Goal: Obtain resource: Download file/media

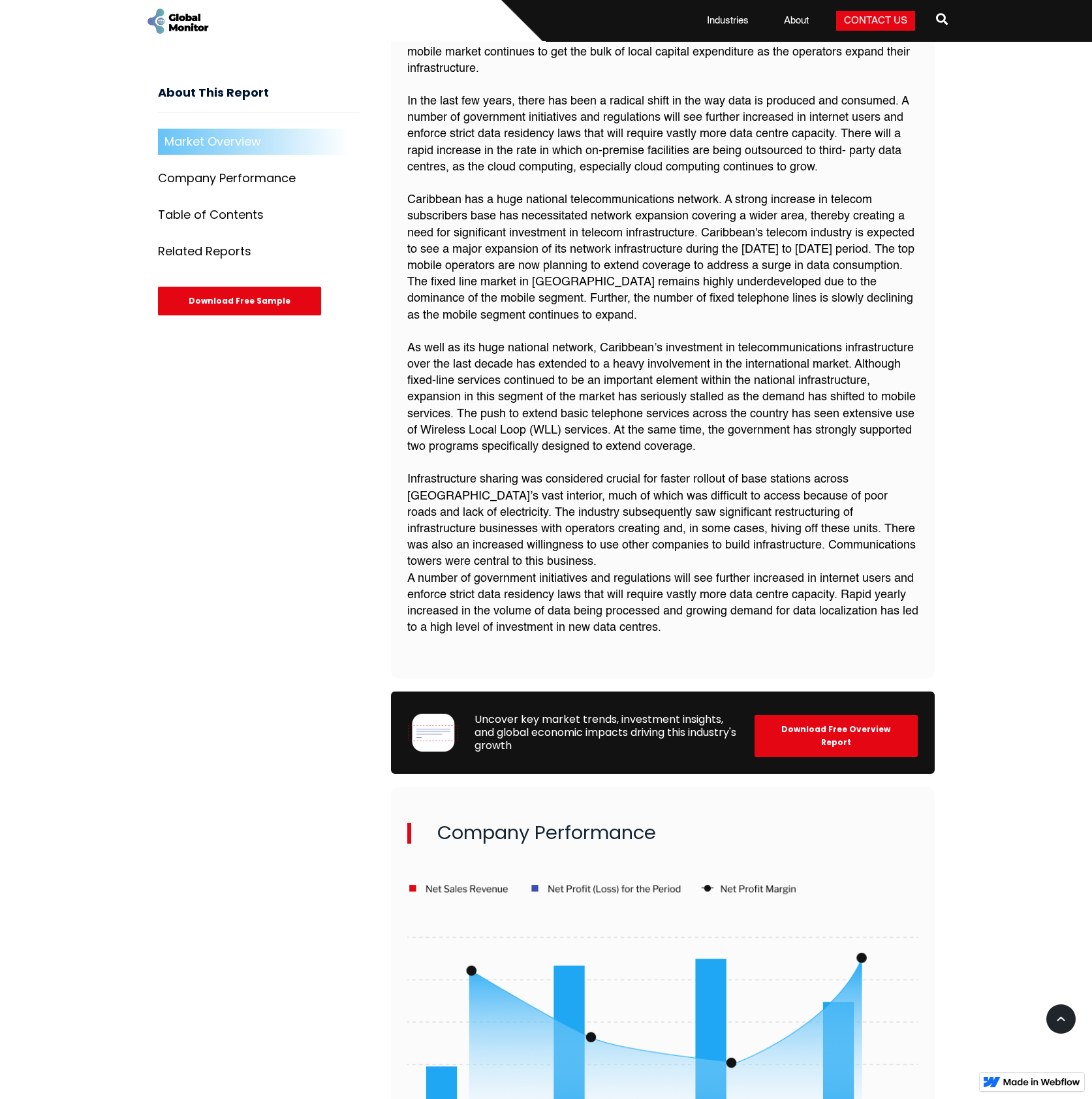
scroll to position [718, 0]
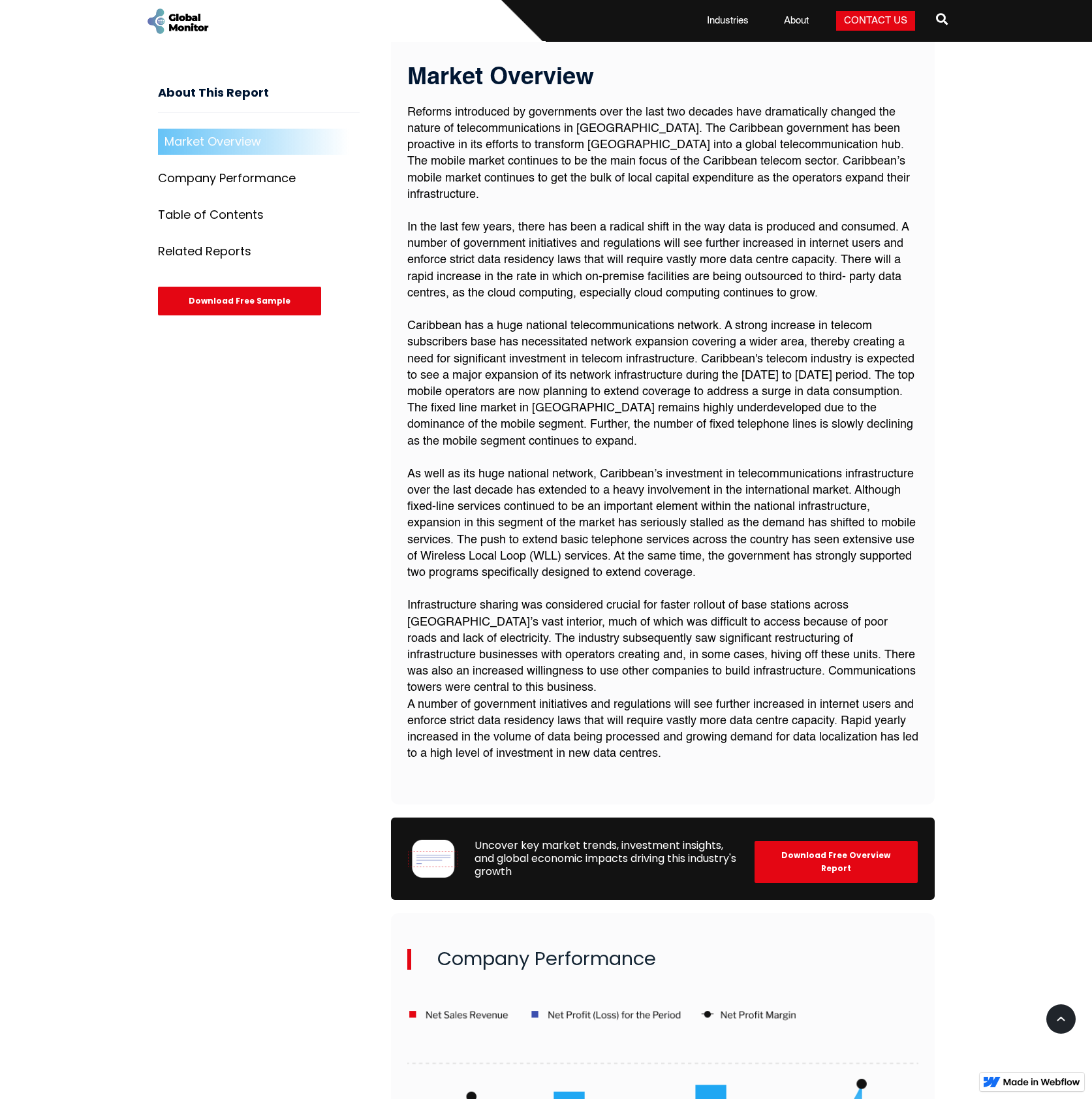
scroll to position [523, 0]
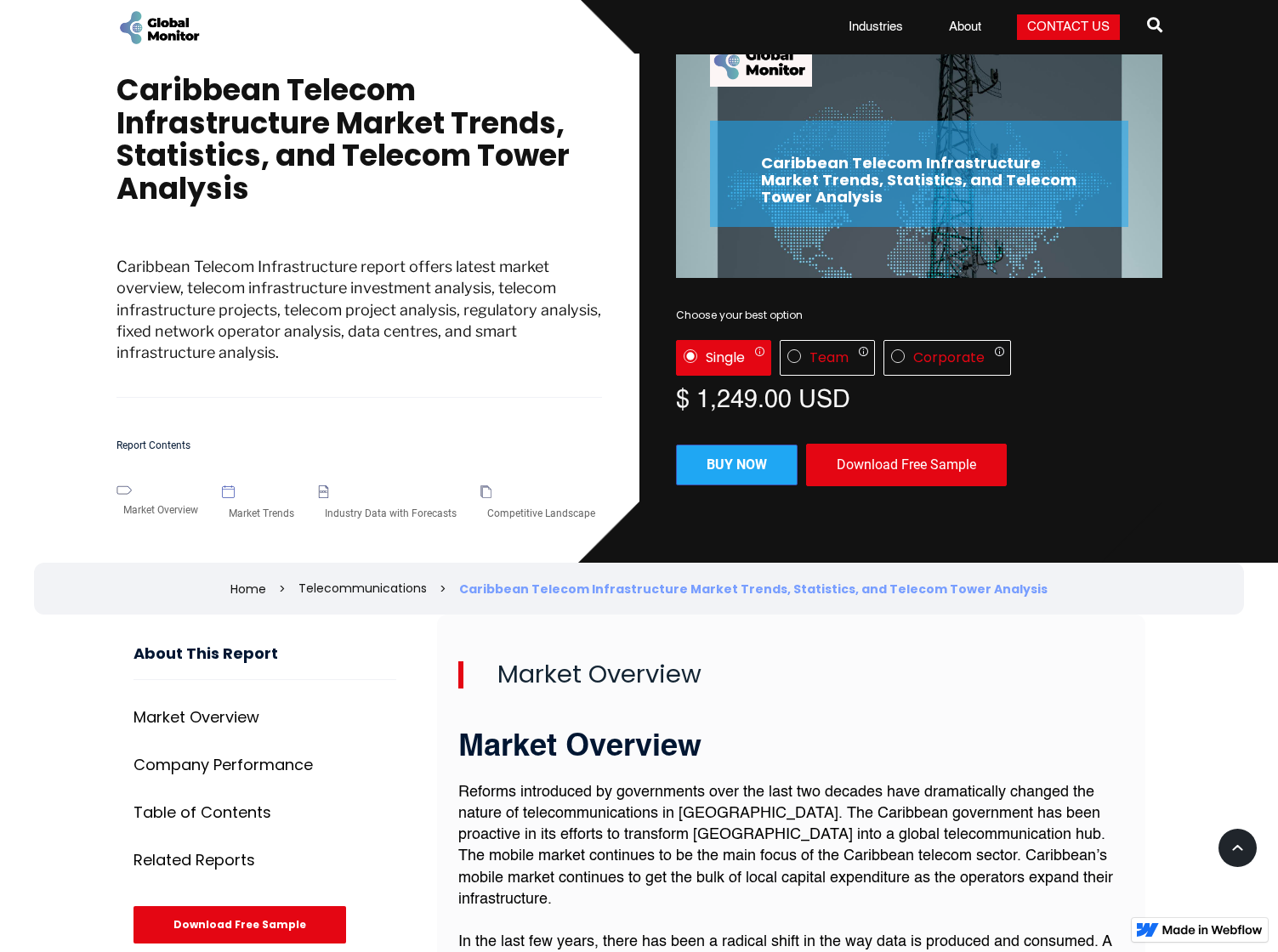
scroll to position [85, 0]
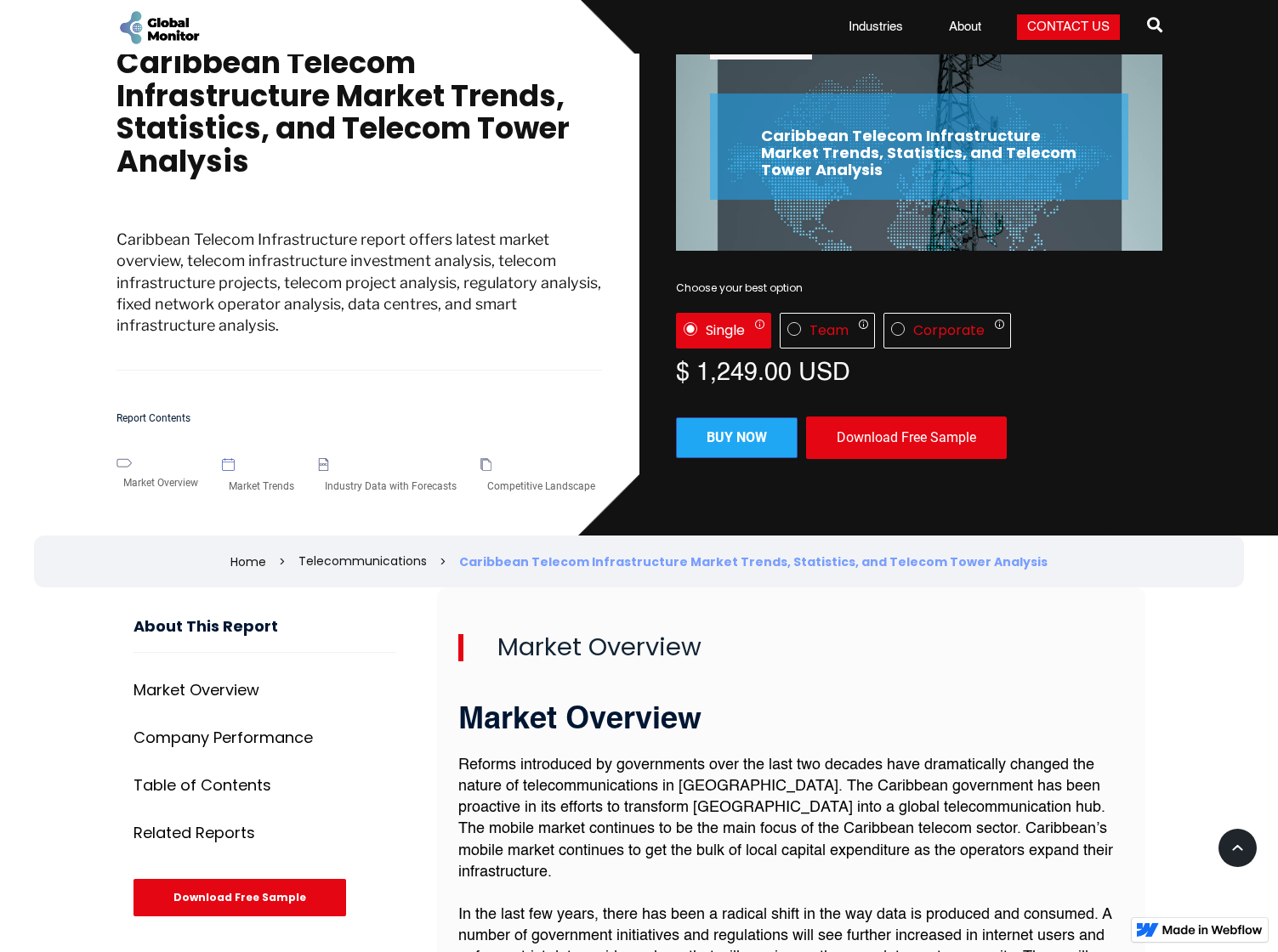
click at [904, 442] on div "Download Free Sample" at bounding box center [906, 438] width 200 height 43
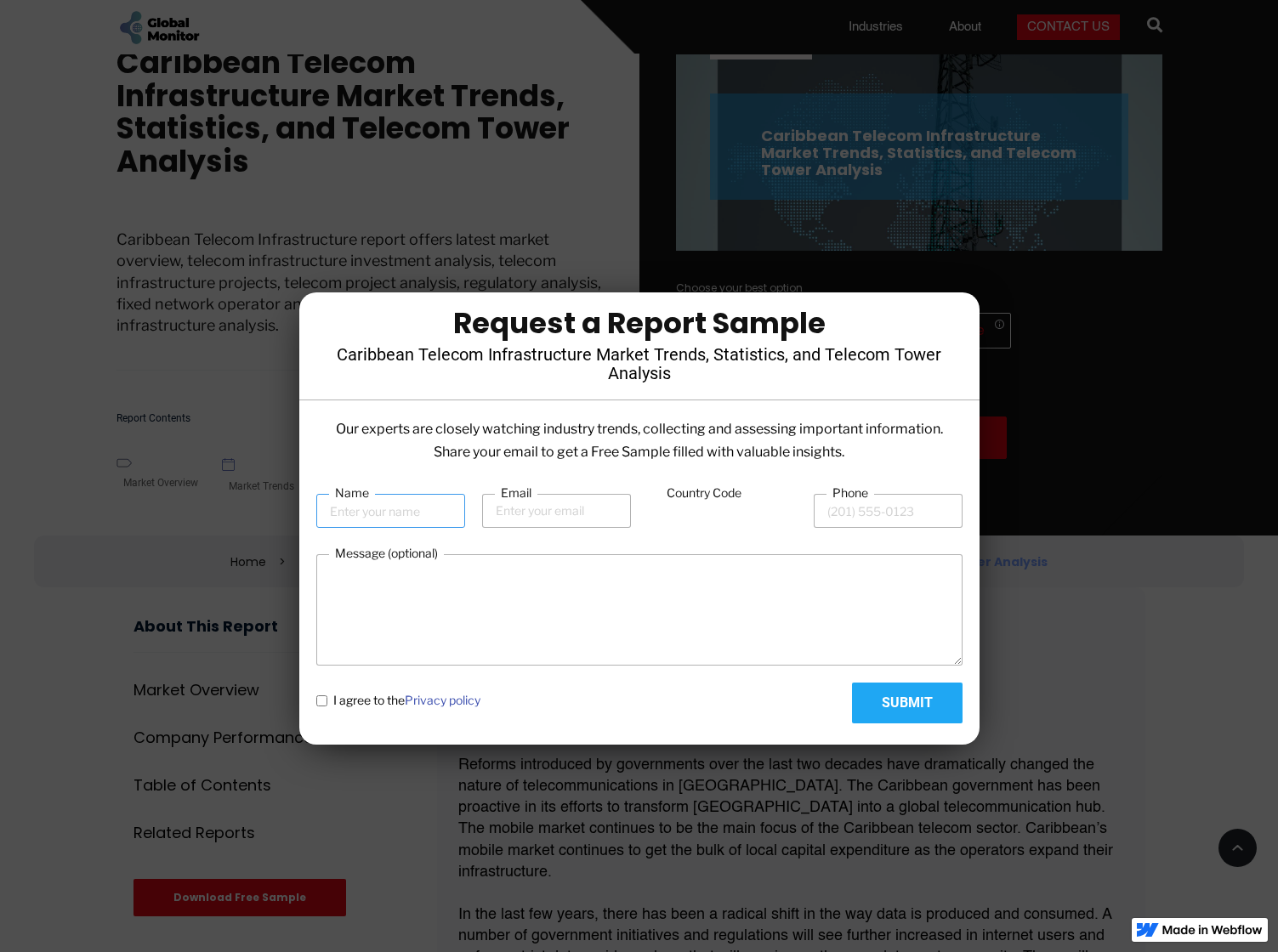
click at [391, 517] on input "Name" at bounding box center [390, 510] width 149 height 34
type input "Declan"
type input "declan.hanlon@santander.us"
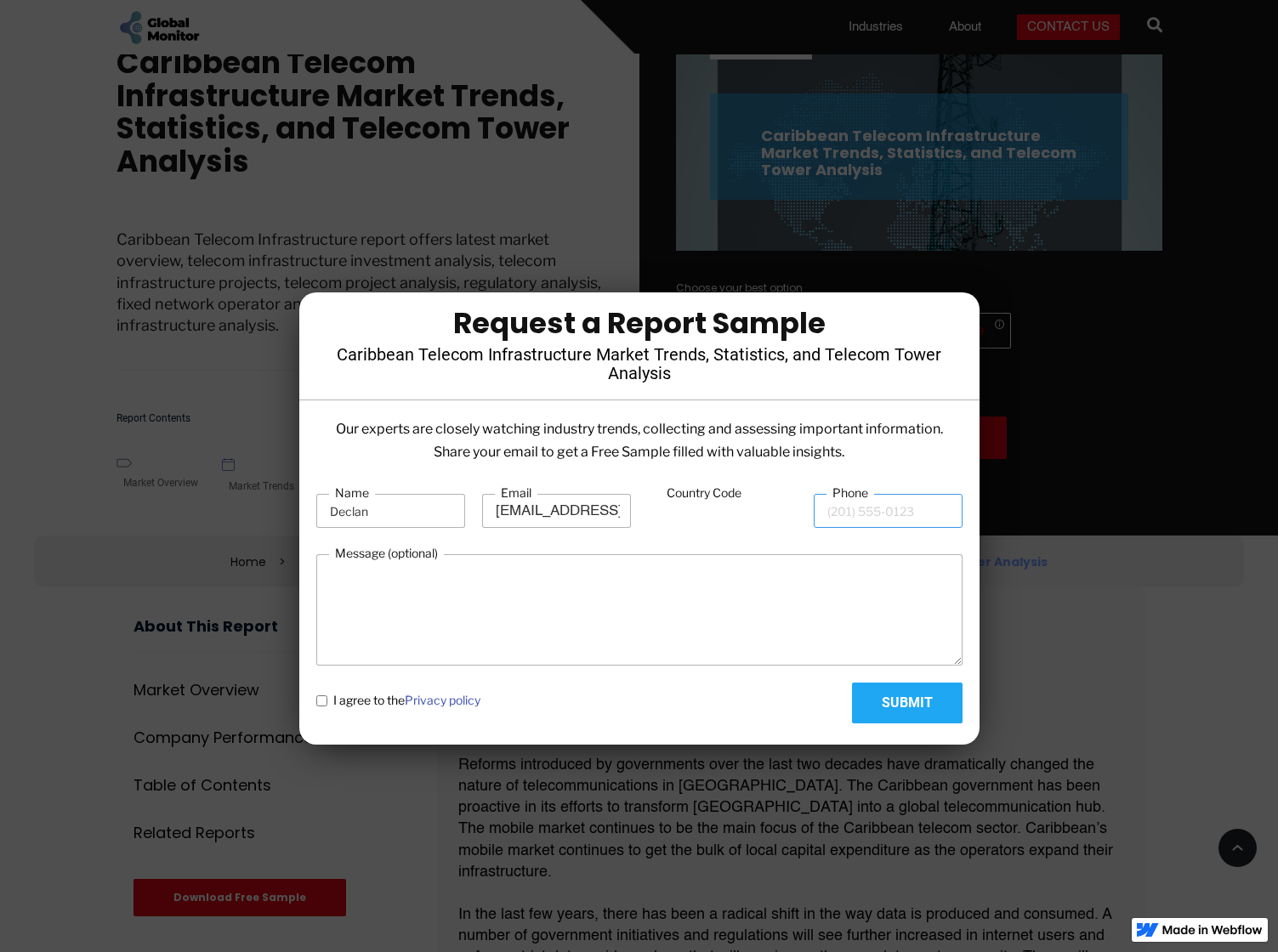
click at [864, 512] on input "Phone" at bounding box center [887, 510] width 149 height 34
type input "2129767658"
click at [902, 700] on input "Submit" at bounding box center [907, 702] width 111 height 41
click at [692, 513] on input "Country Code" at bounding box center [721, 511] width 149 height 32
click at [676, 520] on input "Country Code" at bounding box center [721, 511] width 149 height 32
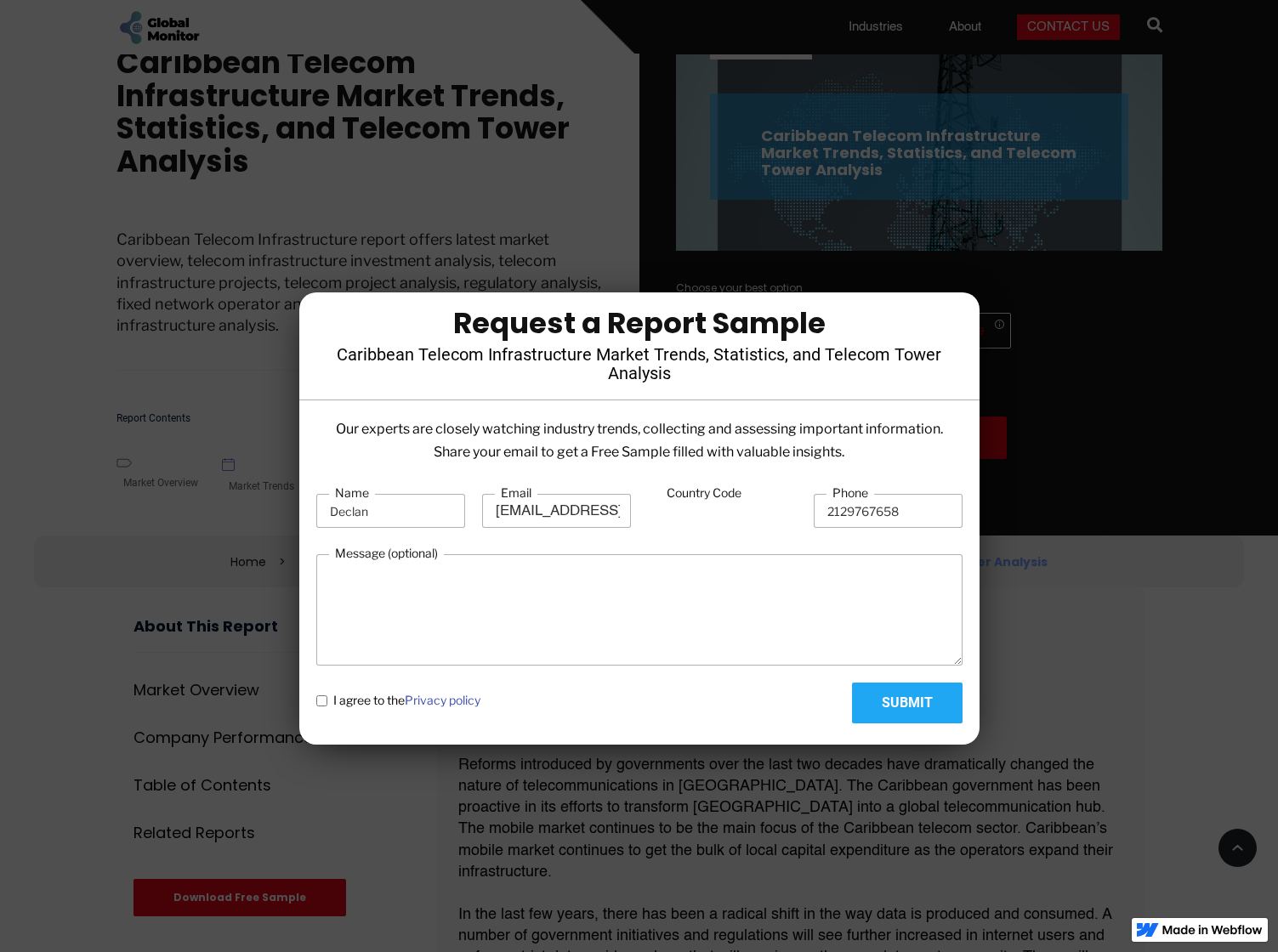
click at [658, 519] on input "Country Code" at bounding box center [721, 511] width 149 height 32
click at [650, 517] on input "Country Code" at bounding box center [721, 511] width 149 height 32
click at [656, 551] on form "Name Declan Email declan.hanlon@santander.us Country Code Phone 2129767658 Mess…" at bounding box center [639, 604] width 646 height 239
click at [644, 517] on div "Name Declan Email declan.hanlon@santander.us Country Code Phone 2129767658" at bounding box center [639, 510] width 646 height 51
click at [881, 708] on input "Submit" at bounding box center [907, 702] width 111 height 41
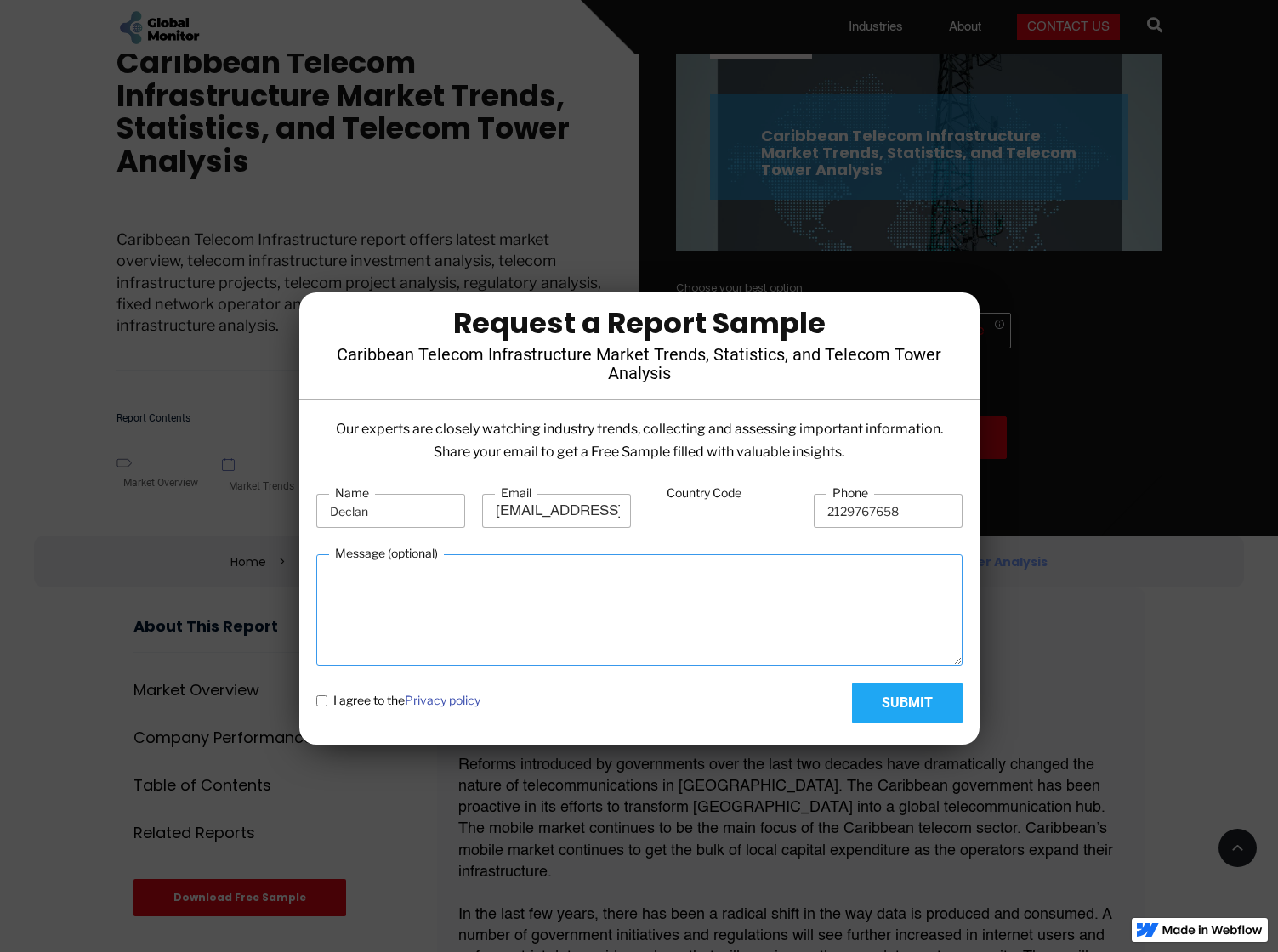
drag, startPoint x: 650, startPoint y: 619, endPoint x: 640, endPoint y: 616, distance: 10.4
click at [647, 620] on textarea "Message (optional)" at bounding box center [639, 609] width 646 height 112
click at [708, 497] on label "Country Code" at bounding box center [704, 493] width 86 height 17
click at [708, 497] on input "Country Code" at bounding box center [721, 511] width 149 height 32
drag, startPoint x: 716, startPoint y: 493, endPoint x: 750, endPoint y: 496, distance: 34.1
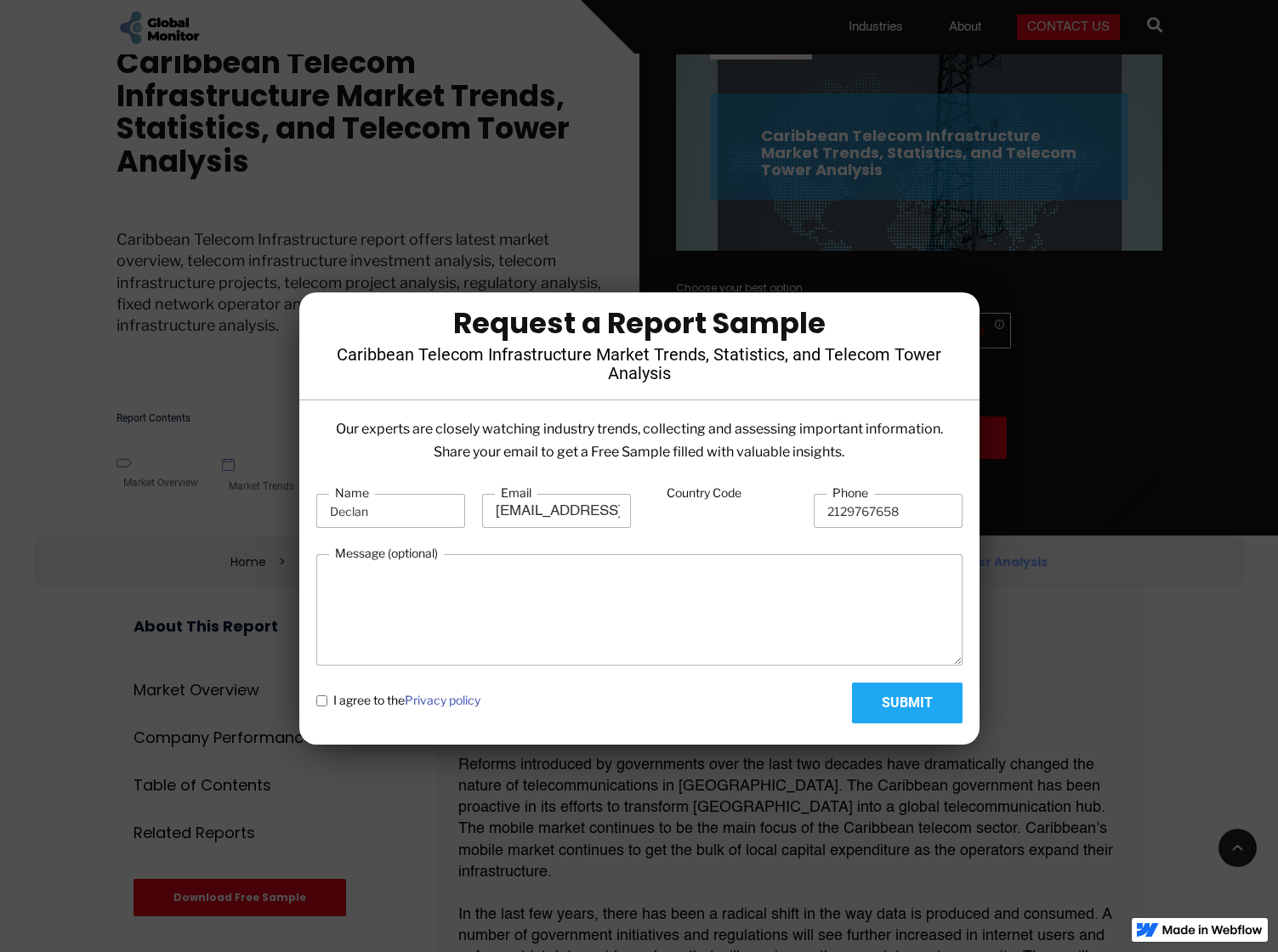
click at [728, 493] on label "Country Code" at bounding box center [704, 493] width 86 height 17
click at [777, 504] on input "Country Code" at bounding box center [721, 511] width 149 height 32
click at [782, 512] on input "-1" at bounding box center [721, 511] width 149 height 32
click at [783, 518] on input "-1" at bounding box center [721, 511] width 149 height 32
click at [749, 509] on input "-11" at bounding box center [721, 511] width 149 height 32
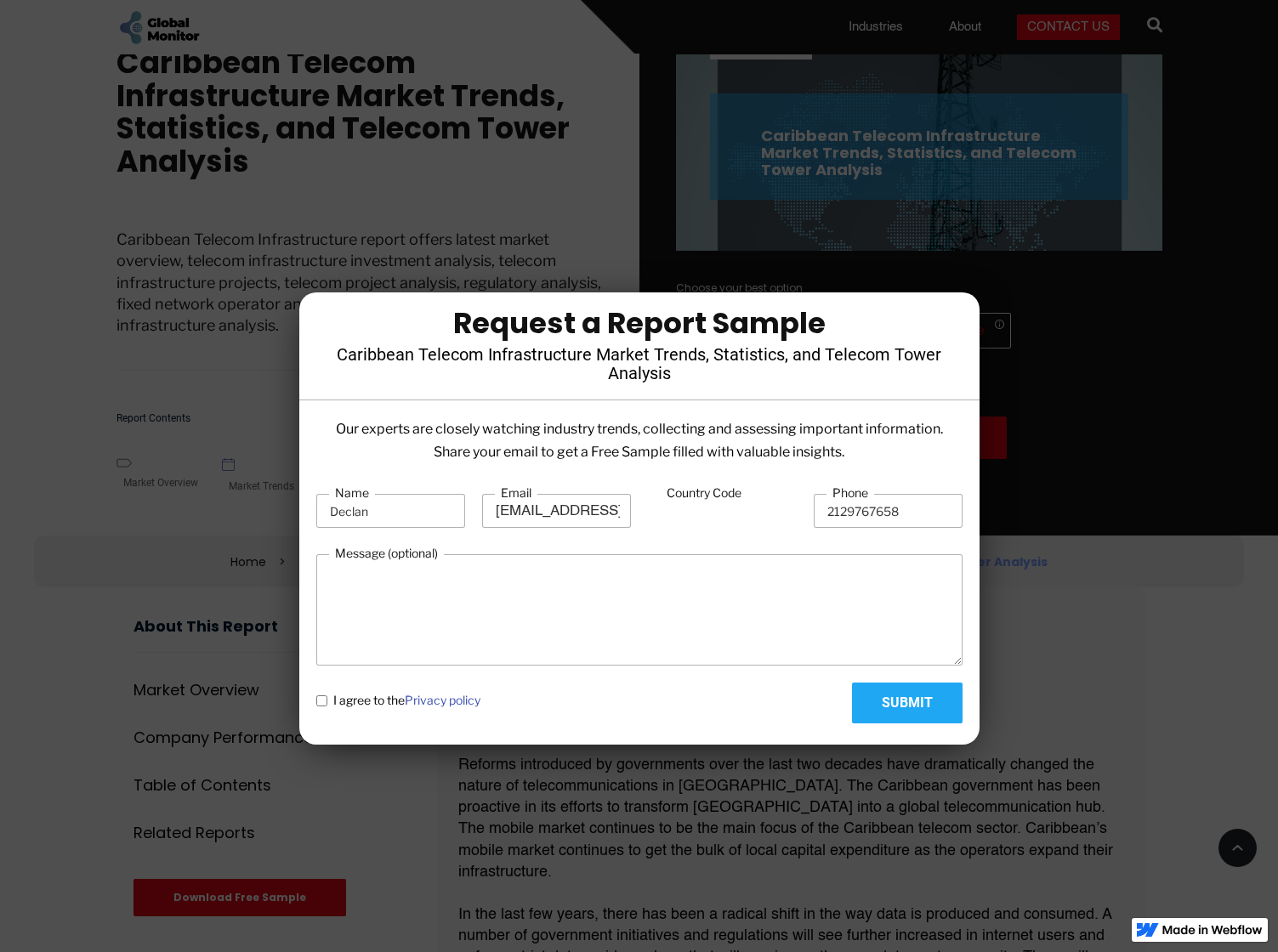
click at [733, 514] on input "-111" at bounding box center [721, 511] width 149 height 32
click at [700, 514] on input "-11111" at bounding box center [721, 511] width 149 height 32
click at [674, 518] on input "-111111" at bounding box center [721, 511] width 149 height 32
click at [654, 518] on input "-111111" at bounding box center [721, 511] width 149 height 32
type input "-111111"
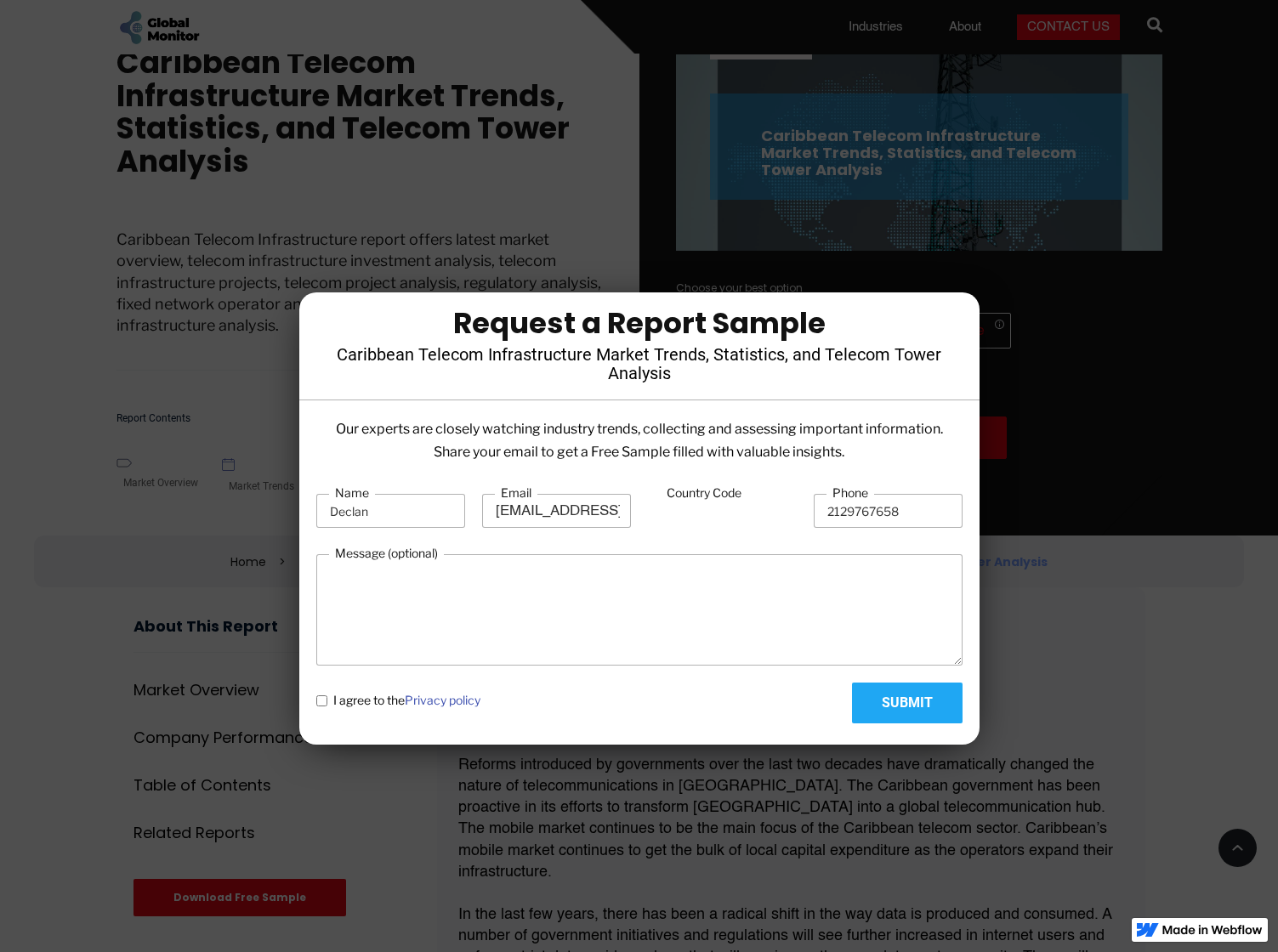
click at [637, 520] on div "Name Declan Email declan.hanlon@santander.us Country Code -111111 Phone 2129767…" at bounding box center [639, 510] width 646 height 51
click at [823, 512] on input "2129767658" at bounding box center [887, 510] width 149 height 34
type input "12129767658"
click at [898, 709] on input "Submit" at bounding box center [907, 702] width 111 height 41
click at [318, 706] on label "I agree to the Privacy policy" at bounding box center [397, 700] width 164 height 17
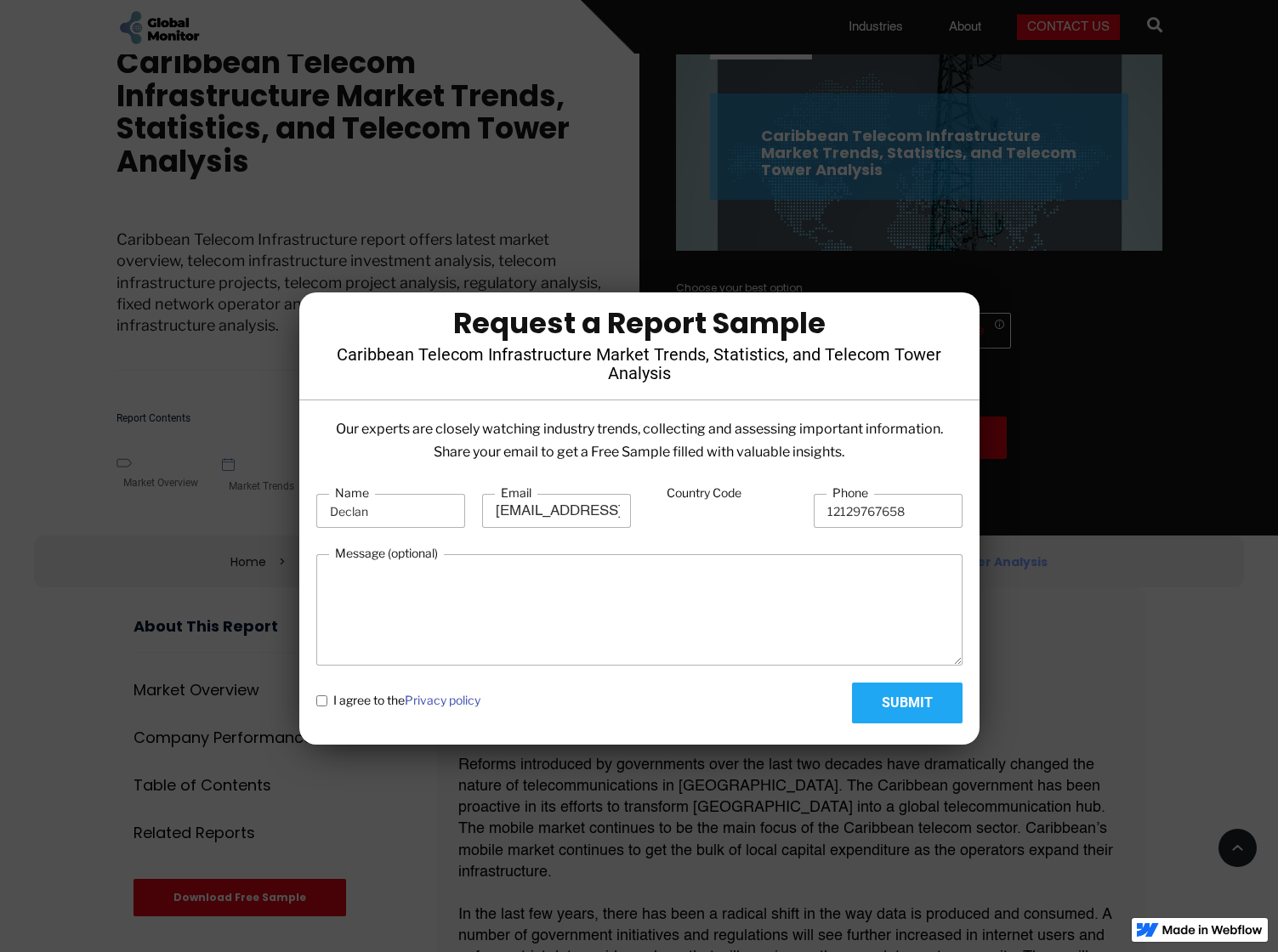
click at [318, 706] on policy "I agree to the Privacy policy" at bounding box center [321, 699] width 11 height 11
checkbox policy "true"
click at [902, 698] on input "Submit" at bounding box center [907, 702] width 111 height 41
type input "Please wait..."
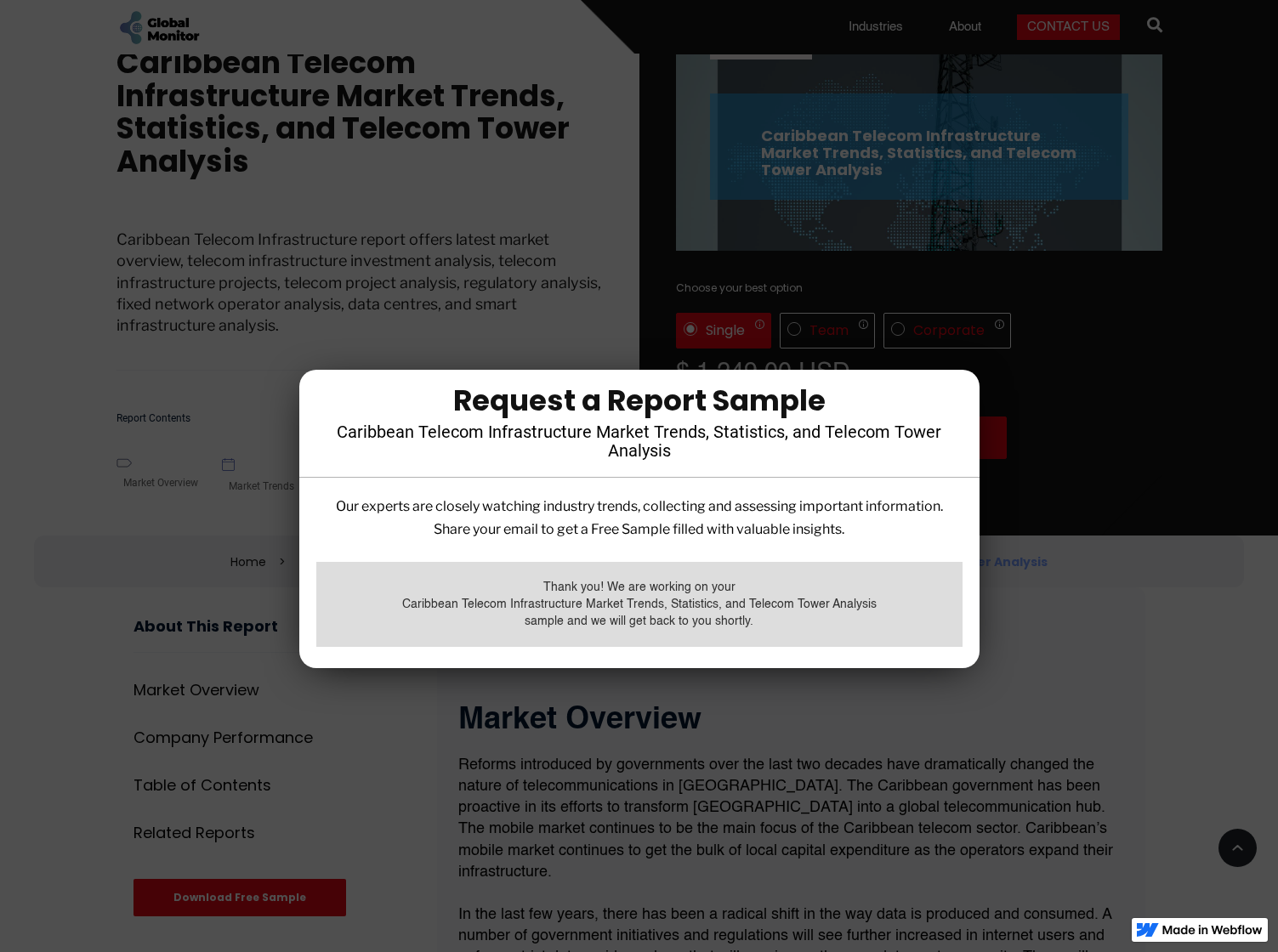
click at [815, 733] on div at bounding box center [639, 476] width 1278 height 952
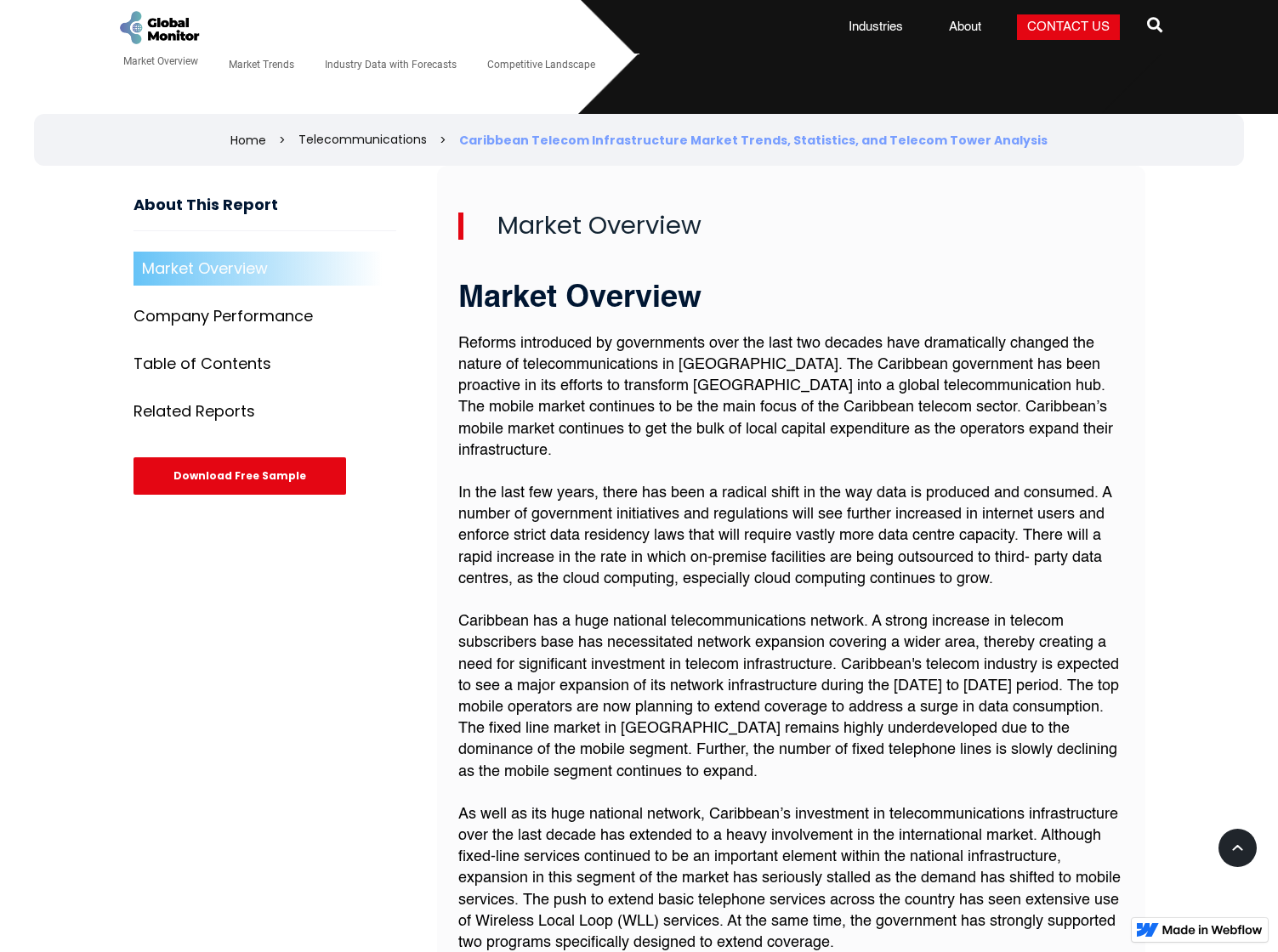
scroll to position [510, 0]
